Goal: Task Accomplishment & Management: Complete application form

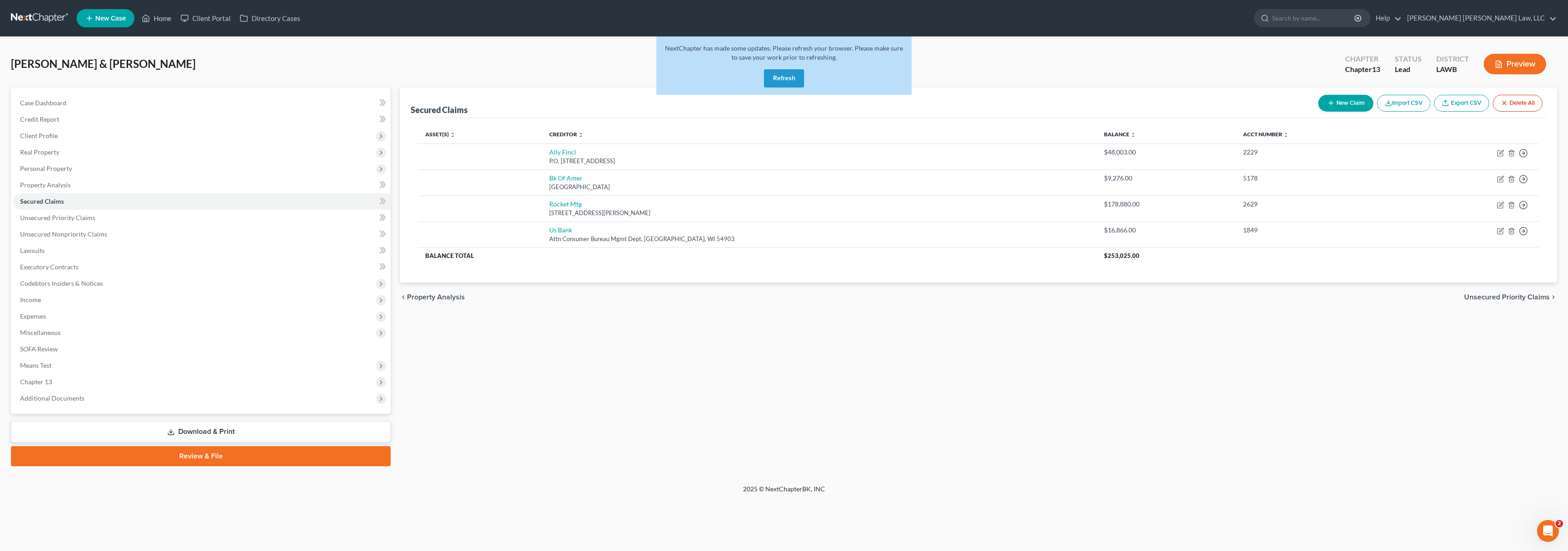
click at [16, 17] on link at bounding box center [40, 18] width 58 height 16
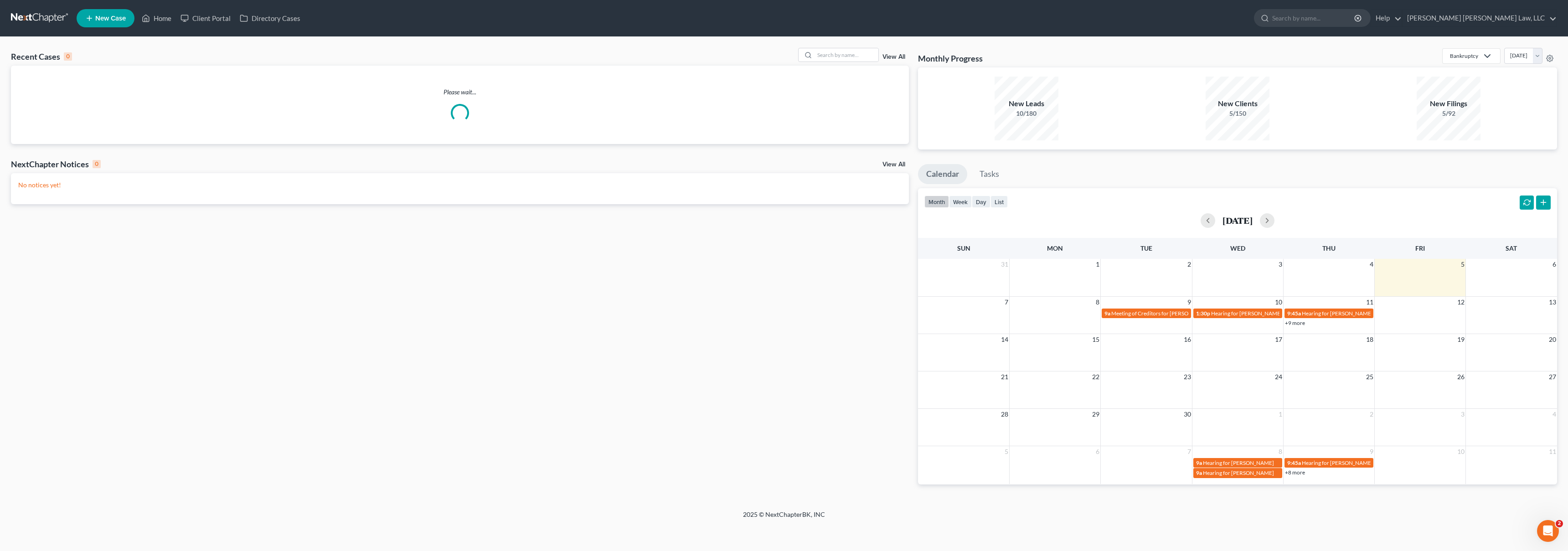
click at [102, 10] on link "New Case" at bounding box center [105, 18] width 58 height 18
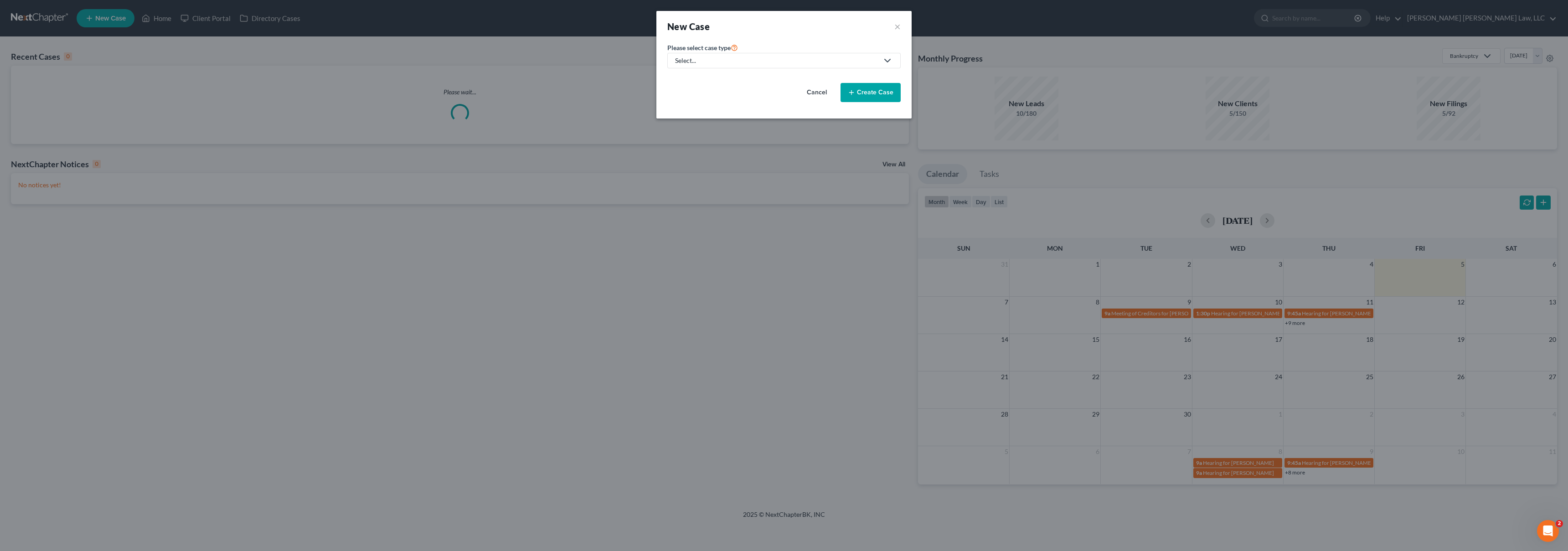
drag, startPoint x: 714, startPoint y: 65, endPoint x: 711, endPoint y: 74, distance: 9.5
click at [714, 65] on div "Select..." at bounding box center [777, 60] width 203 height 9
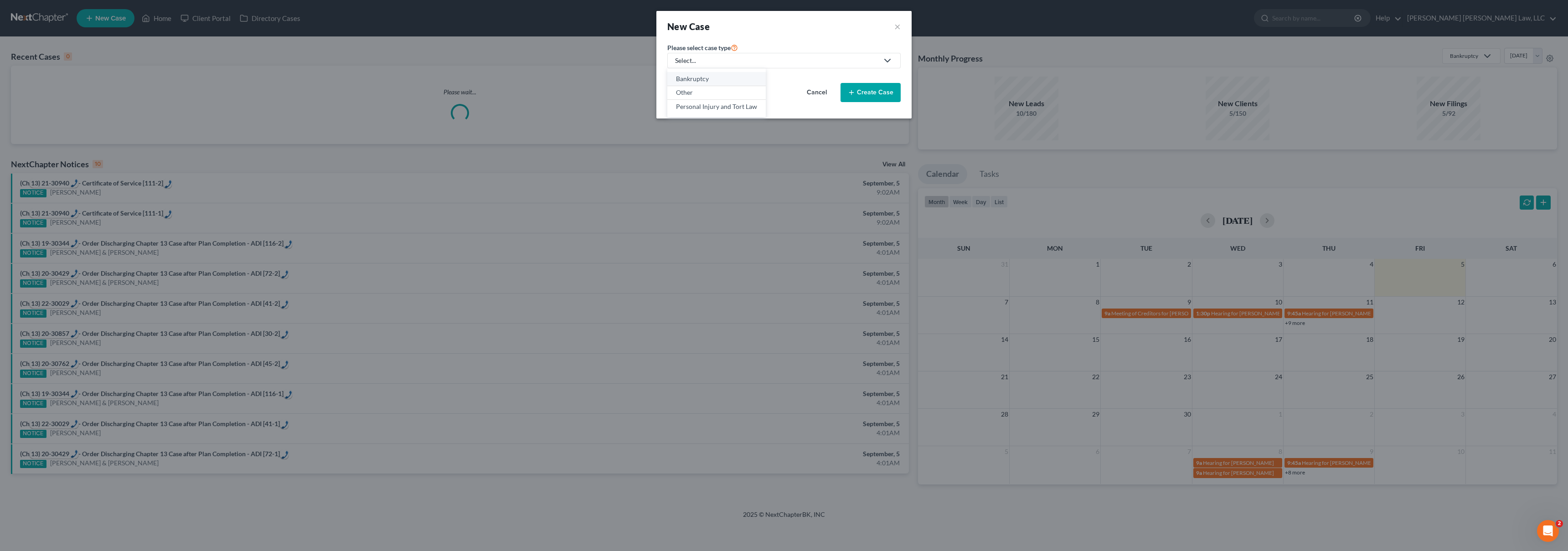
click at [709, 81] on div "Bankruptcy" at bounding box center [716, 79] width 81 height 9
select select "36"
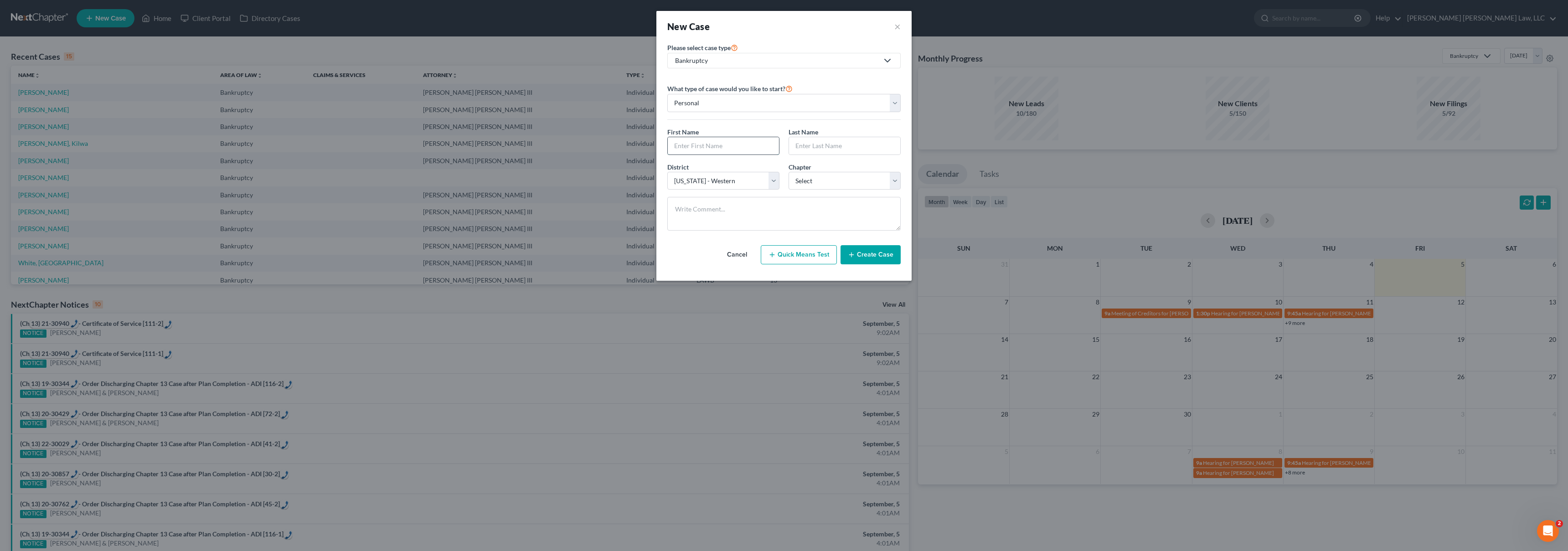
click at [687, 148] on input "text" at bounding box center [723, 146] width 111 height 17
type input "[PERSON_NAME]"
select select "3"
click at [883, 255] on button "Create Case" at bounding box center [870, 254] width 60 height 19
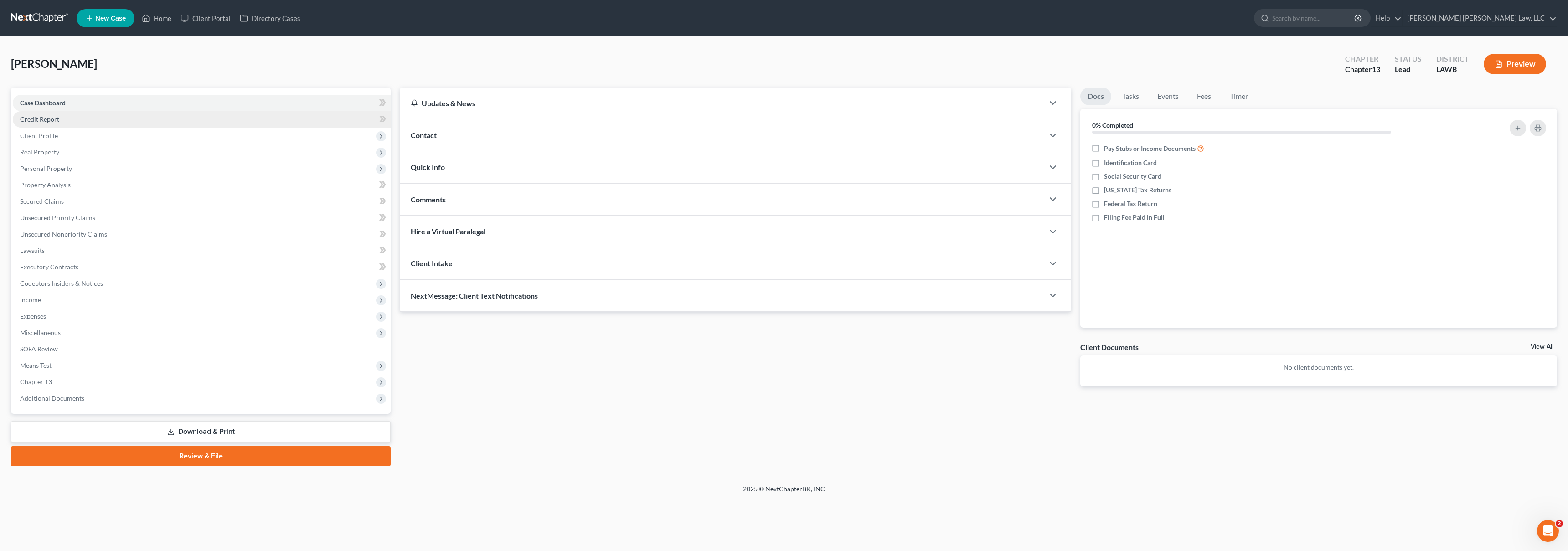
click at [94, 118] on link "Credit Report" at bounding box center [201, 119] width 378 height 16
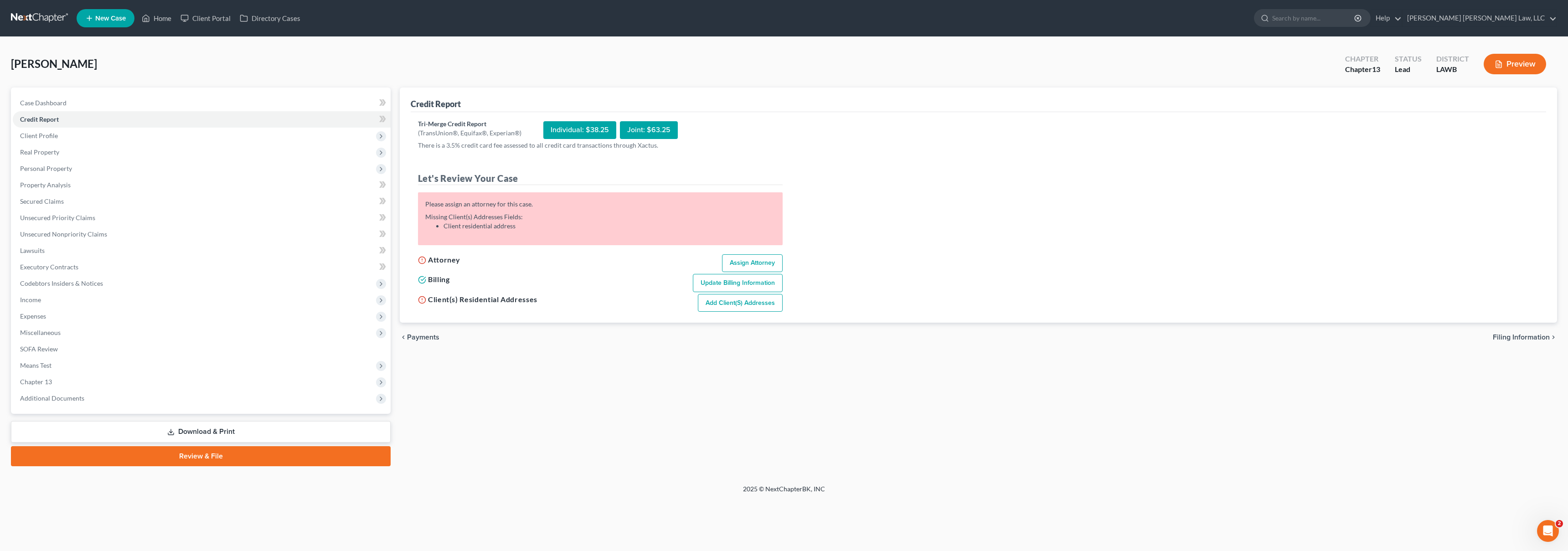
click at [758, 263] on link "Assign Attorney" at bounding box center [752, 264] width 61 height 18
select select "1"
select select "0"
select select "3"
select select "36"
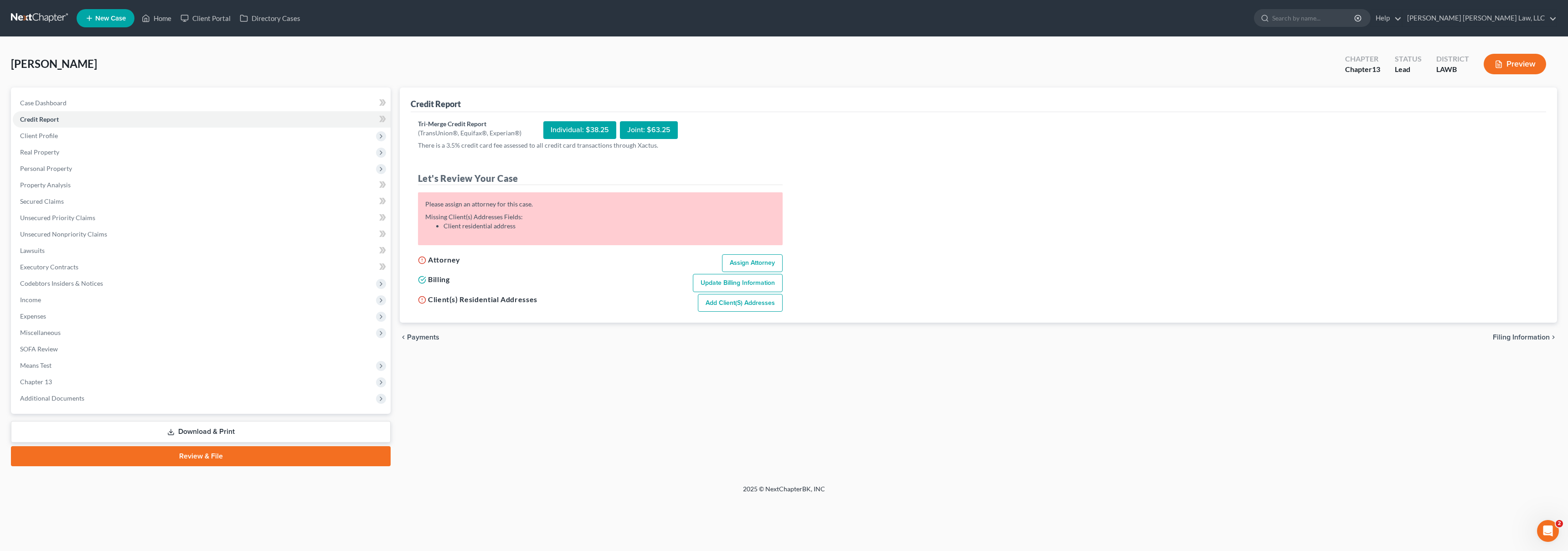
select select "19"
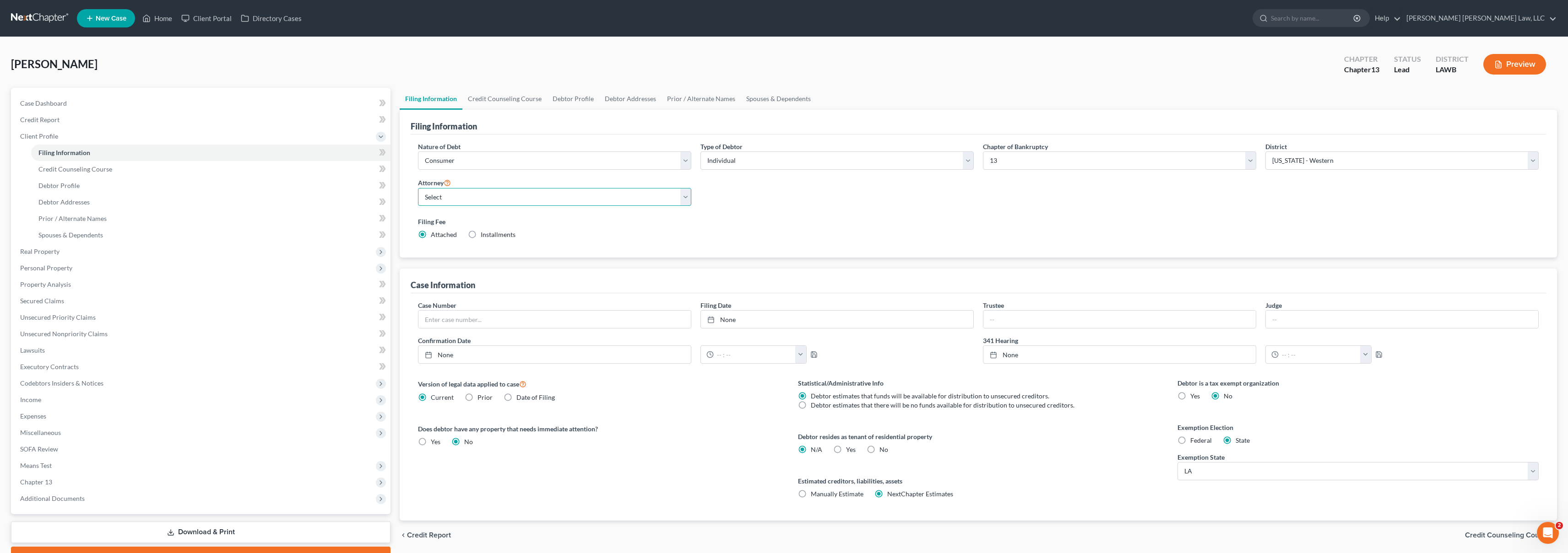
click at [535, 199] on select "Select [PERSON_NAME] [PERSON_NAME] III - LAWB [PERSON_NAME] [PERSON_NAME] III -…" at bounding box center [554, 197] width 273 height 18
select select "0"
click at [107, 122] on link "Credit Report" at bounding box center [202, 120] width 378 height 16
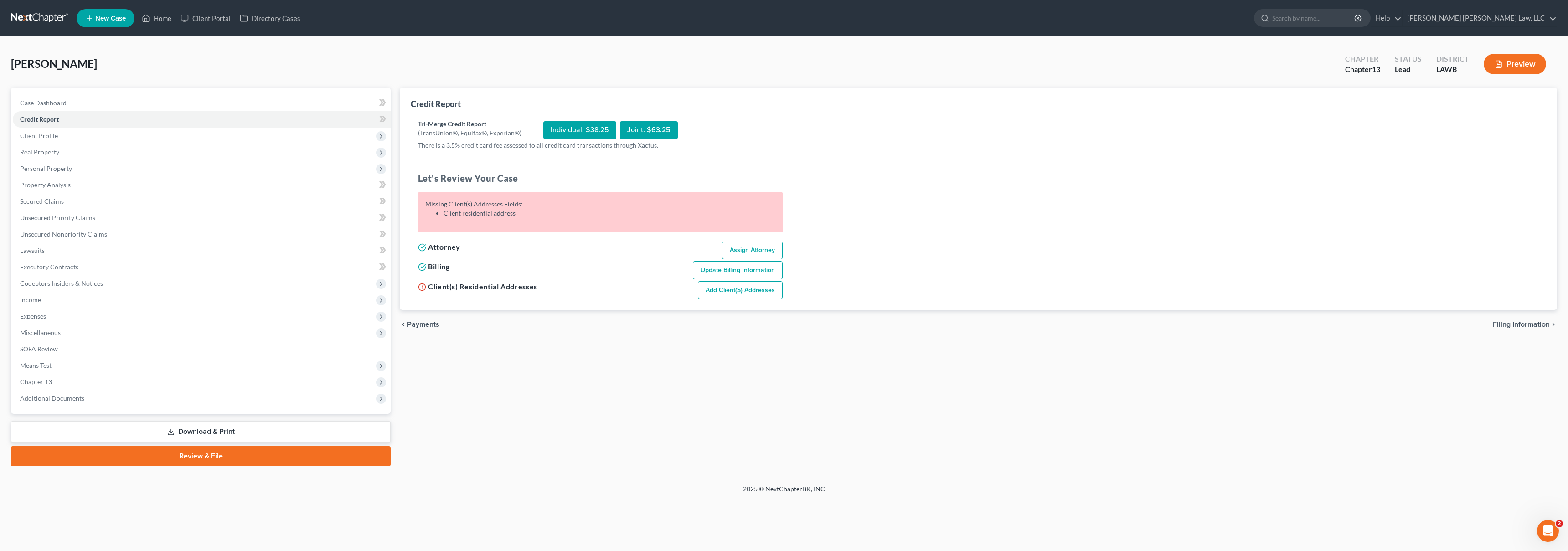
click at [714, 286] on link "Add Client(s) Addresses" at bounding box center [740, 290] width 85 height 18
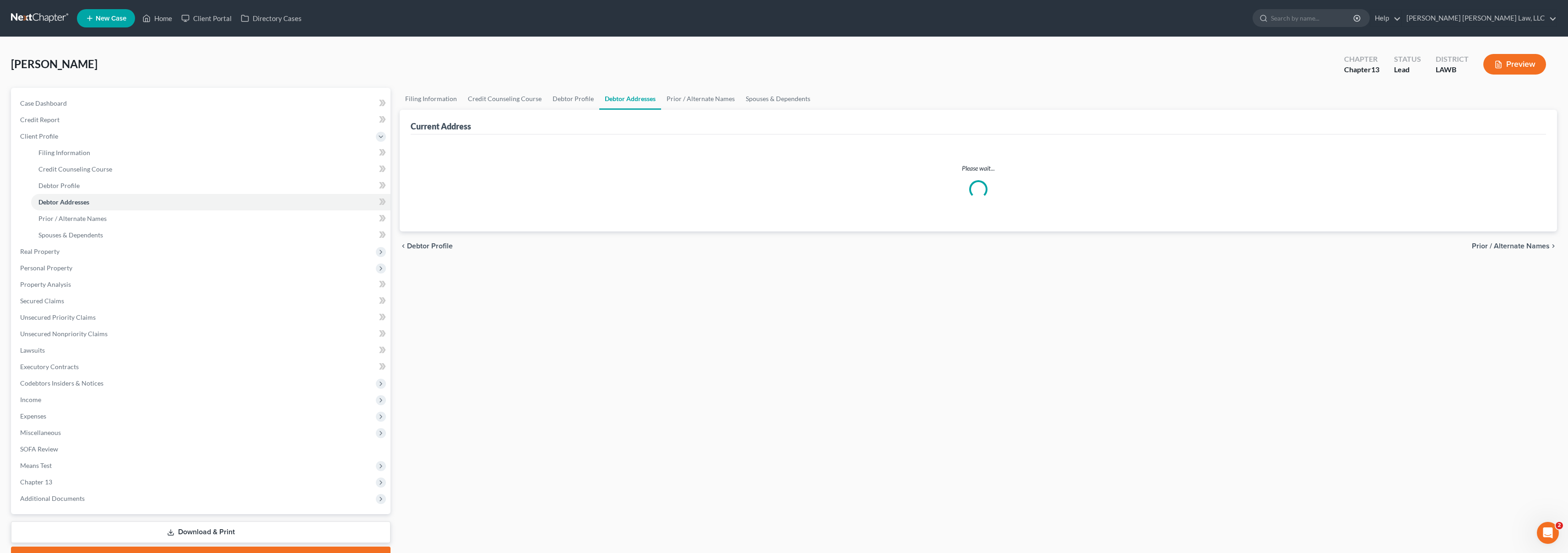
select select "0"
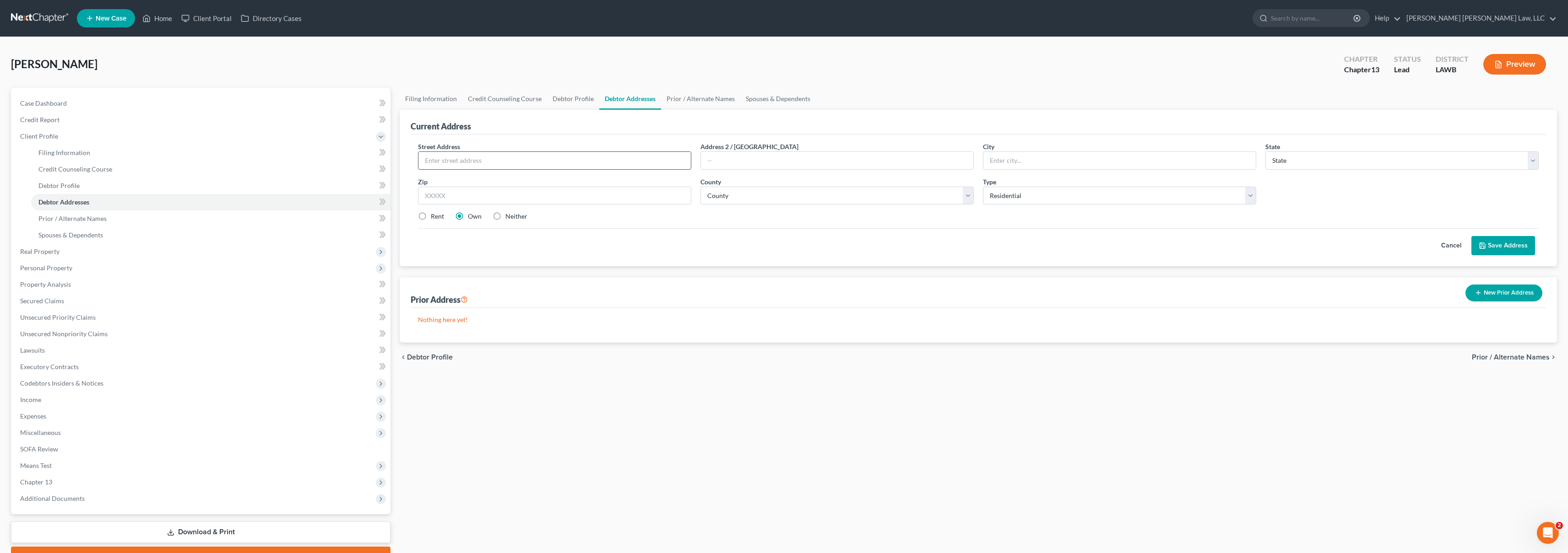
click at [506, 167] on input "text" at bounding box center [554, 161] width 273 height 17
type input "[GEOGRAPHIC_DATA]"
type input "[PERSON_NAME]"
select select "19"
type input "71378"
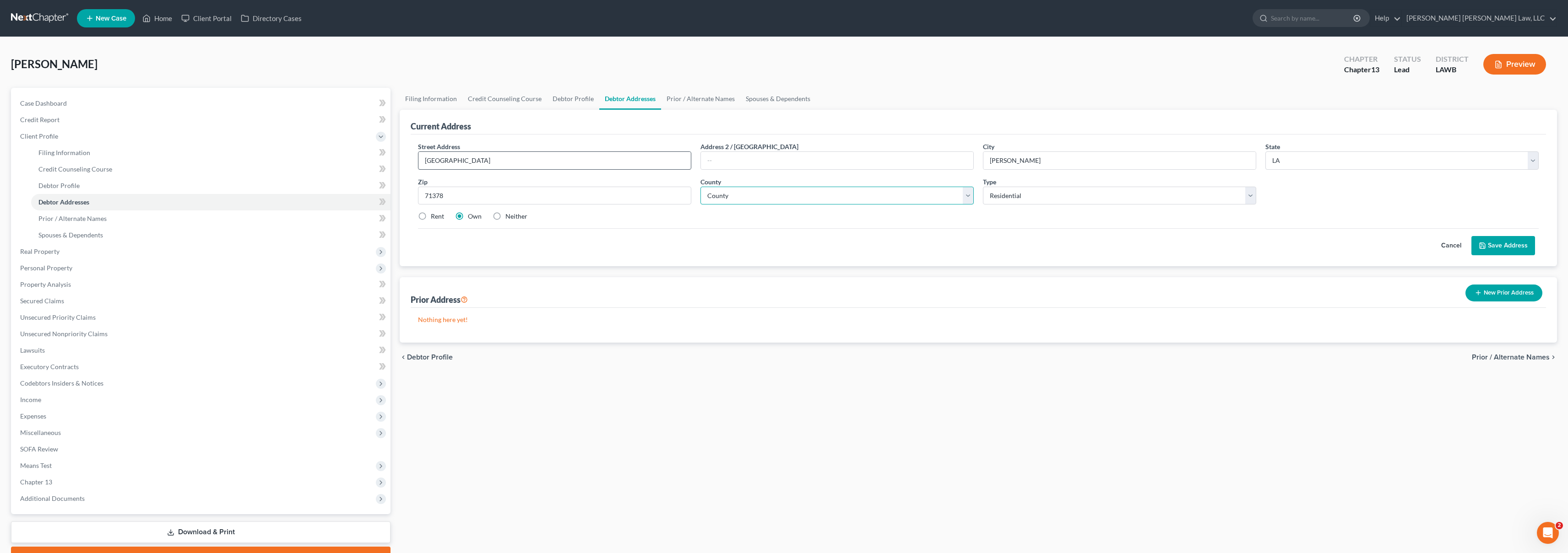
select select "20"
click at [431, 215] on label "Rent" at bounding box center [438, 216] width 13 height 9
click at [435, 215] on input "Rent" at bounding box center [438, 215] width 6 height 6
radio input "true"
click at [1500, 238] on button "Save Address" at bounding box center [1503, 245] width 64 height 19
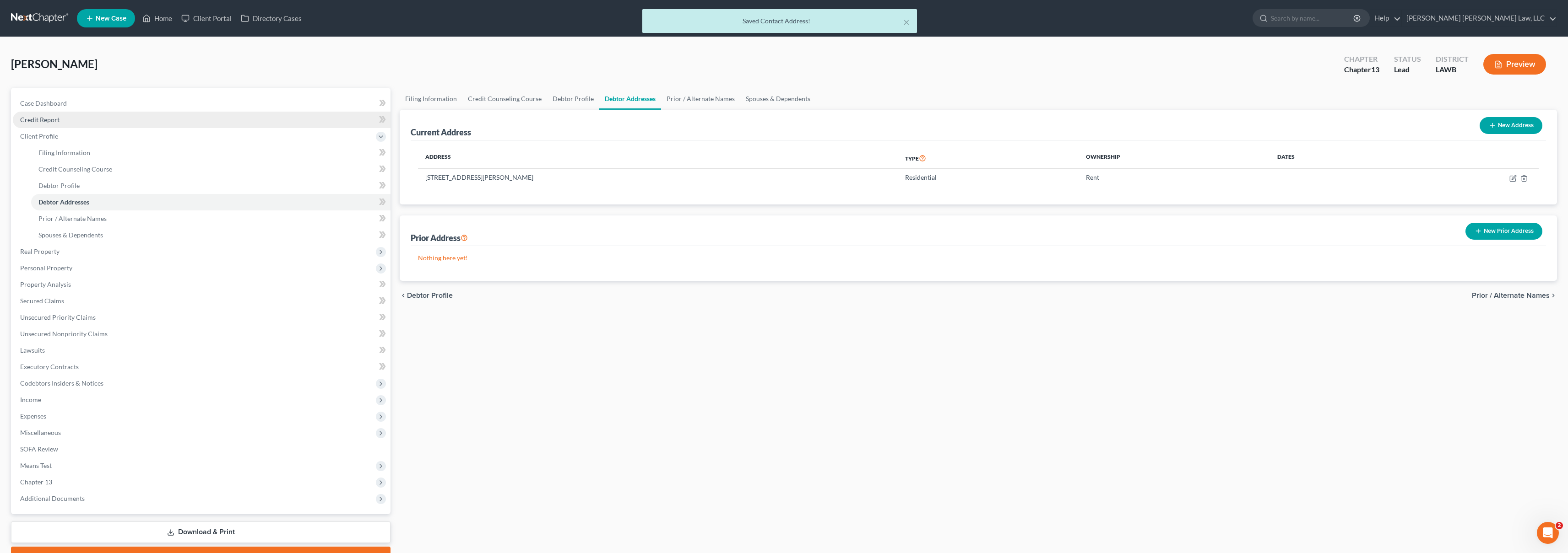
click at [68, 123] on link "Credit Report" at bounding box center [202, 120] width 378 height 16
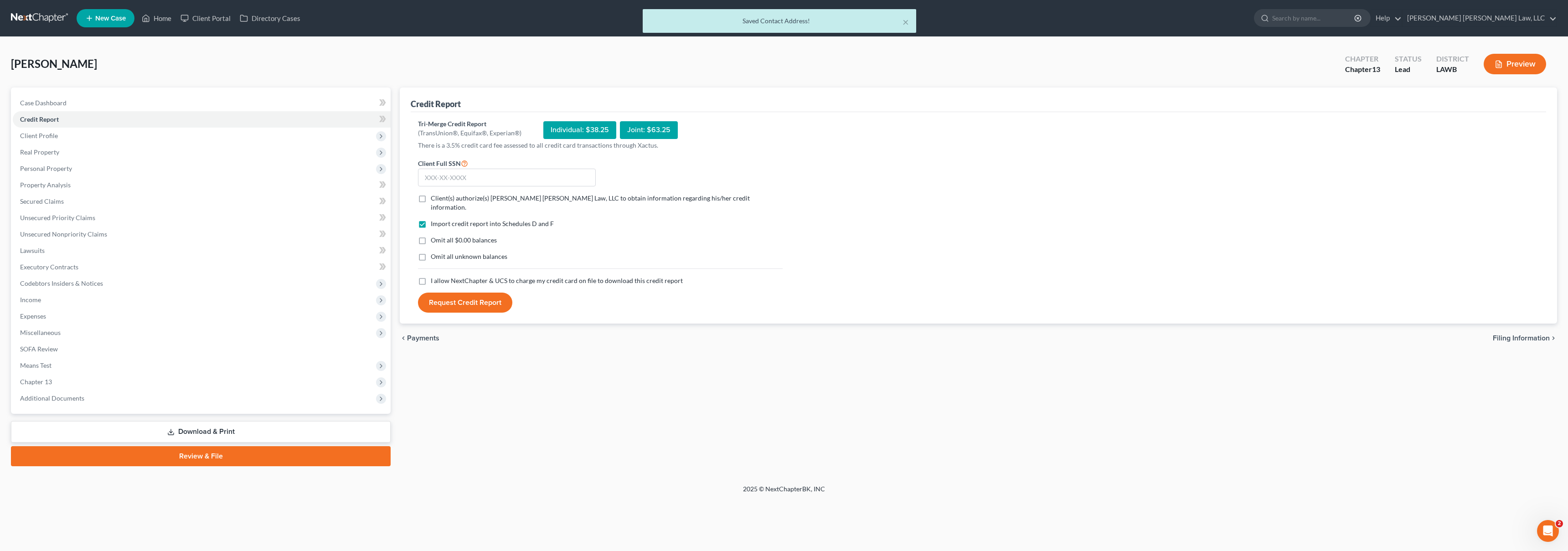
click at [419, 264] on div "Import credit report into Schedules D and F Omit all $0.00 balances Omit all un…" at bounding box center [600, 248] width 374 height 57
click at [431, 276] on label "I allow NextChapter & UCS to charge my credit card on file to download this cre…" at bounding box center [557, 281] width 252 height 9
click at [435, 276] on input "I allow NextChapter & UCS to charge my credit card on file to download this cre…" at bounding box center [438, 279] width 6 height 6
checkbox input "true"
click at [431, 252] on label "Omit all unknown balances" at bounding box center [469, 256] width 77 height 9
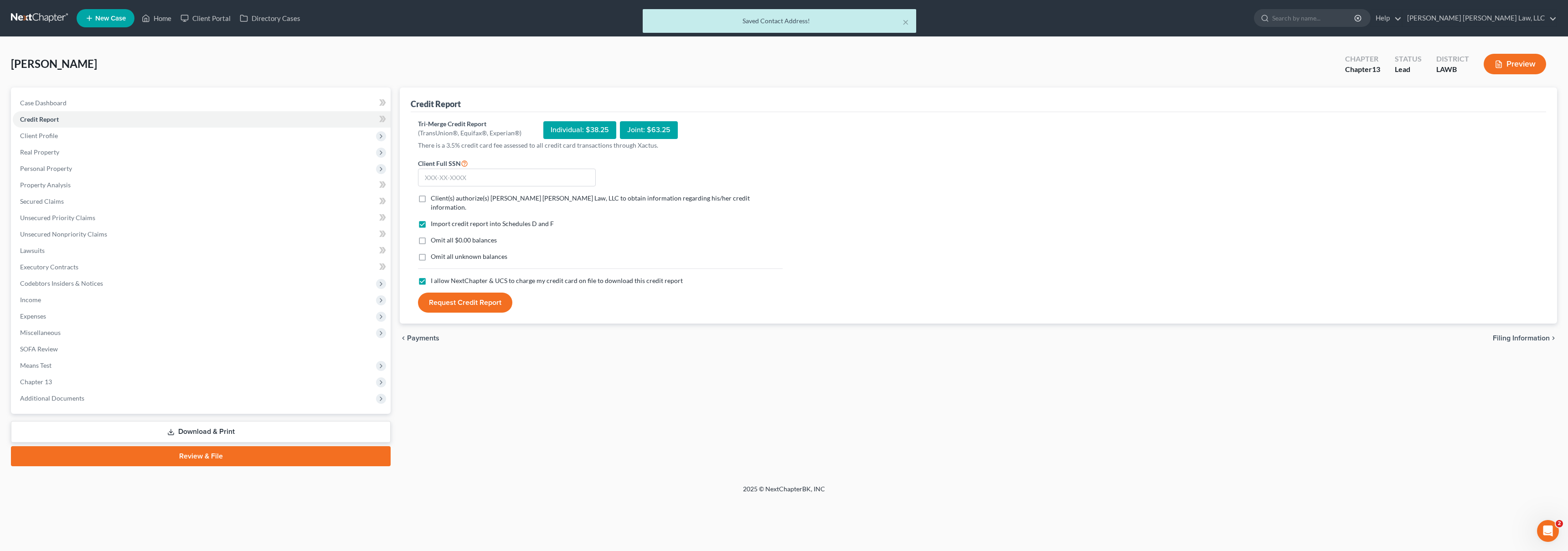
click at [435, 252] on input "Omit all unknown balances" at bounding box center [438, 255] width 6 height 6
checkbox input "true"
click at [431, 236] on label "Omit all $0.00 balances" at bounding box center [464, 240] width 66 height 9
click at [435, 236] on input "Omit all $0.00 balances" at bounding box center [438, 239] width 6 height 6
checkbox input "true"
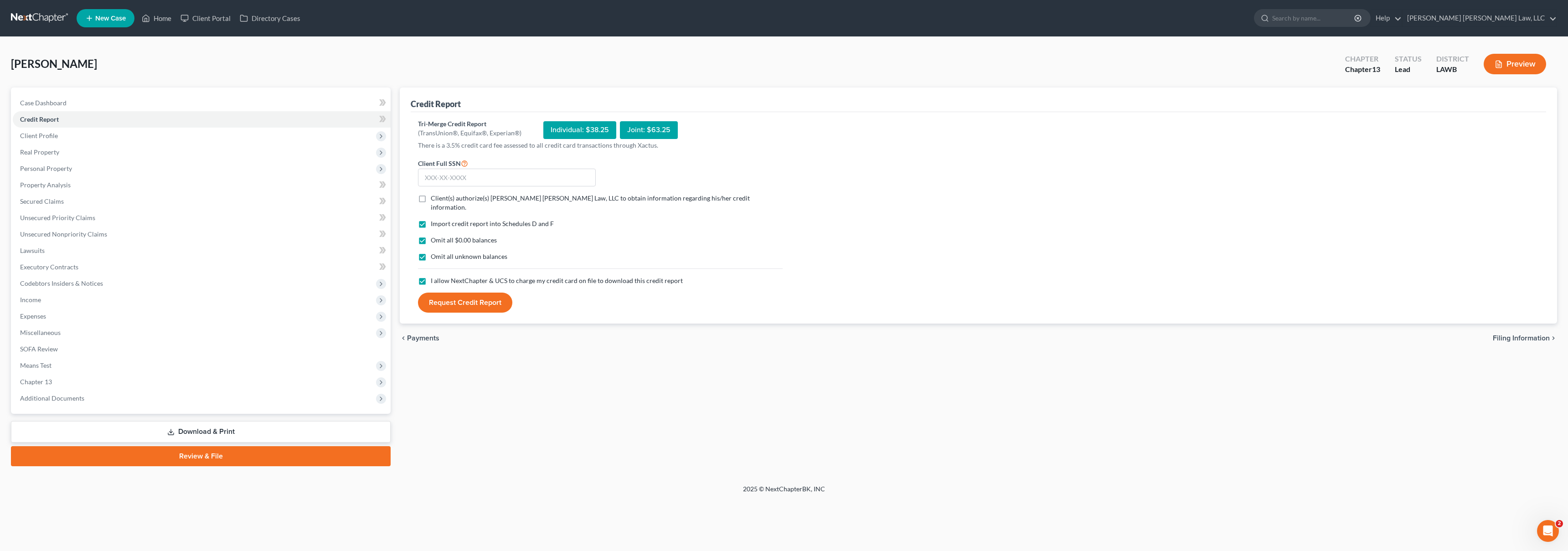
click at [431, 194] on label "Client(s) authorize(s) [PERSON_NAME] [PERSON_NAME] Law, LLC to obtain informati…" at bounding box center [607, 203] width 352 height 18
click at [435, 194] on input "Client(s) authorize(s) [PERSON_NAME] [PERSON_NAME] Law, LLC to obtain informati…" at bounding box center [438, 197] width 6 height 6
checkbox input "true"
click at [439, 182] on input "text" at bounding box center [507, 178] width 178 height 18
type input "663-05-6261"
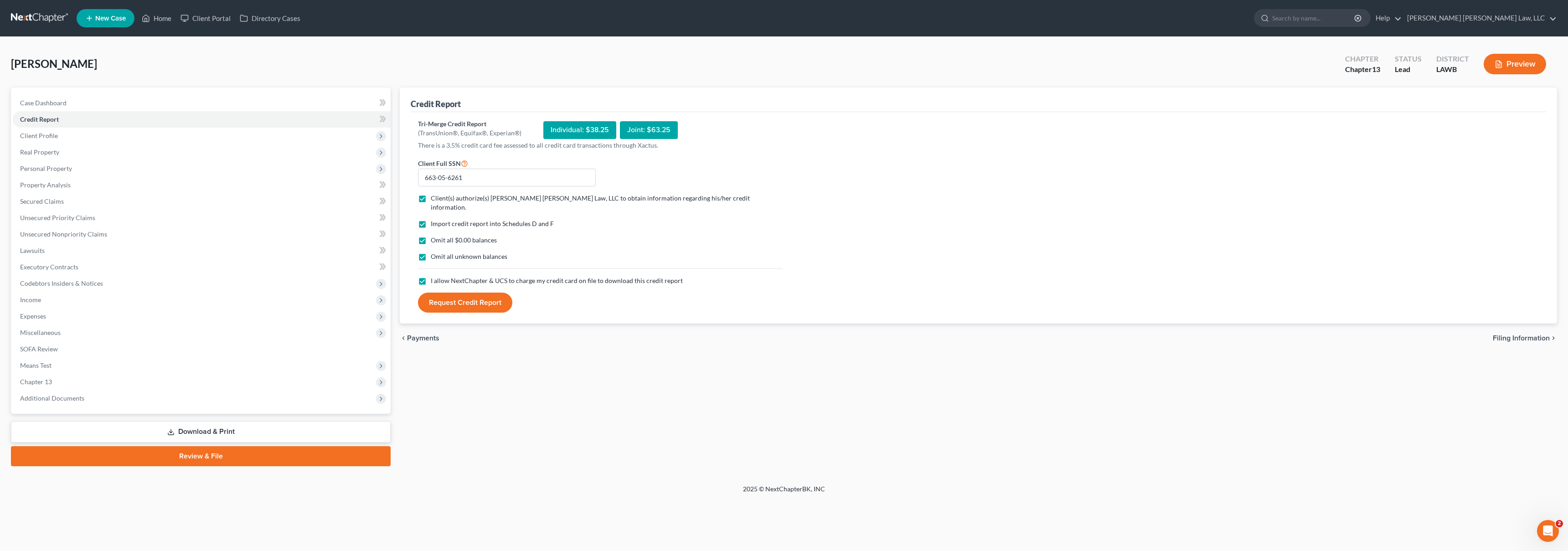
click at [465, 293] on button "Request Credit Report" at bounding box center [465, 303] width 94 height 20
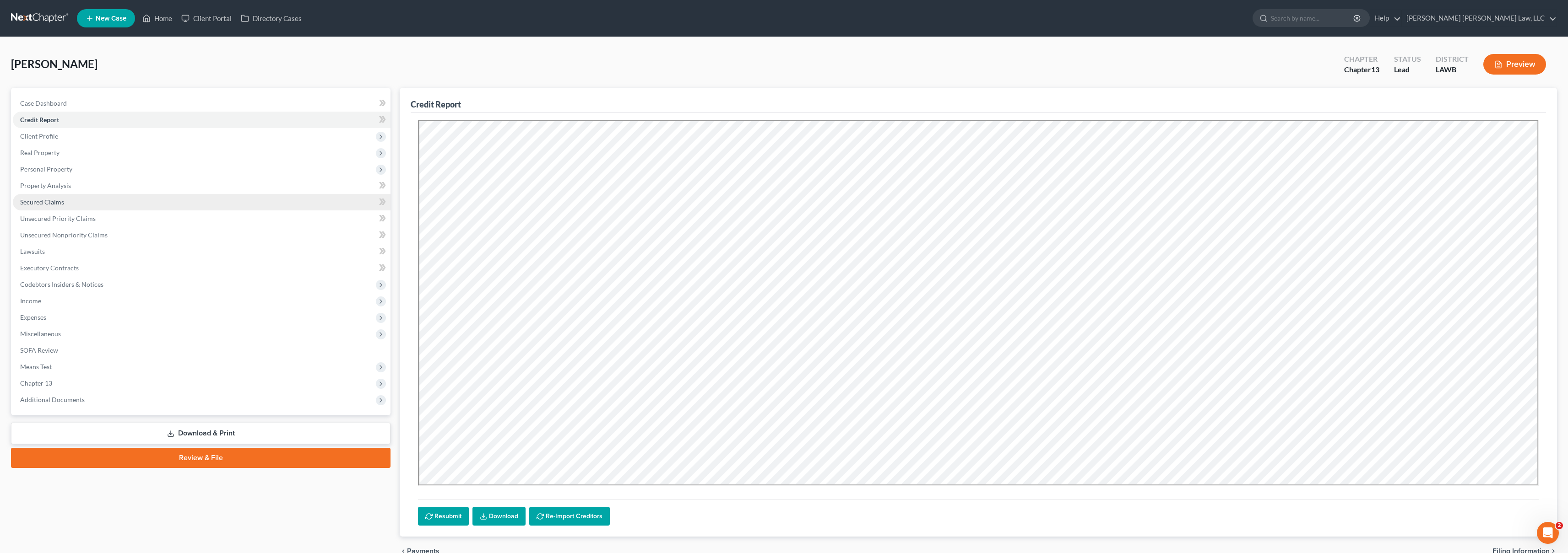
click at [116, 201] on link "Secured Claims" at bounding box center [202, 202] width 378 height 16
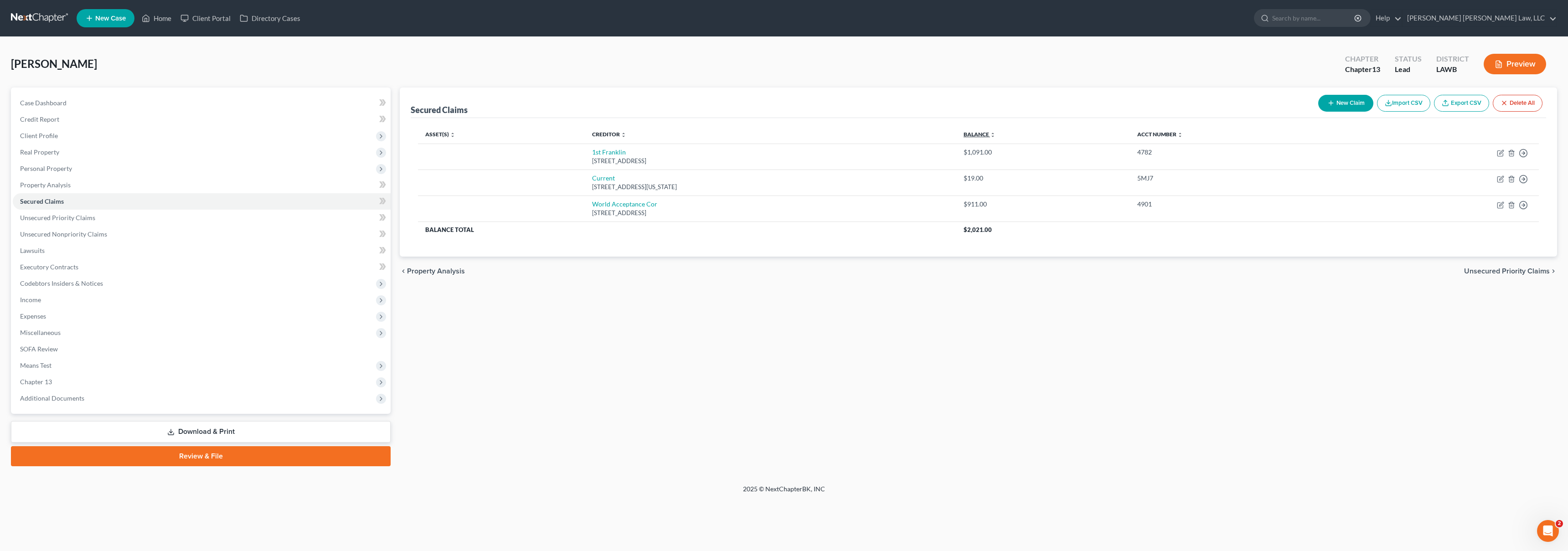
click at [995, 134] on link "Balance expand_more expand_less unfold_more" at bounding box center [979, 134] width 32 height 7
click at [996, 134] on link "Balance expand_more expand_less unfold_more" at bounding box center [980, 134] width 31 height 7
click at [83, 218] on span "Unsecured Priority Claims" at bounding box center [58, 217] width 75 height 8
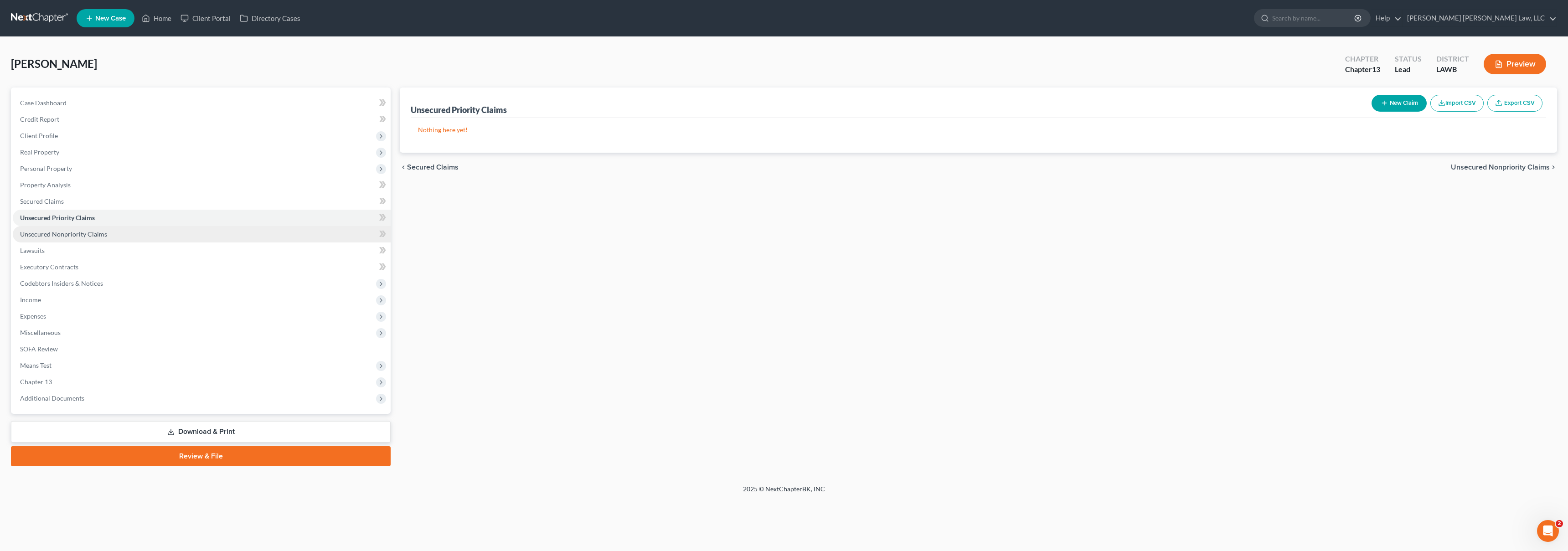
click at [96, 233] on span "Unsecured Nonpriority Claims" at bounding box center [63, 234] width 87 height 8
